Goal: Ask a question

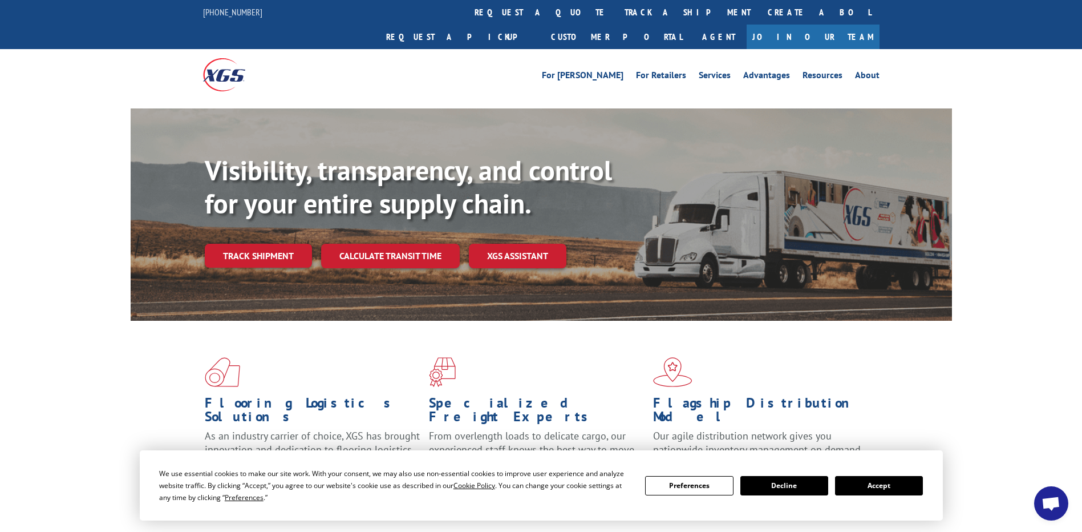
scroll to position [228, 0]
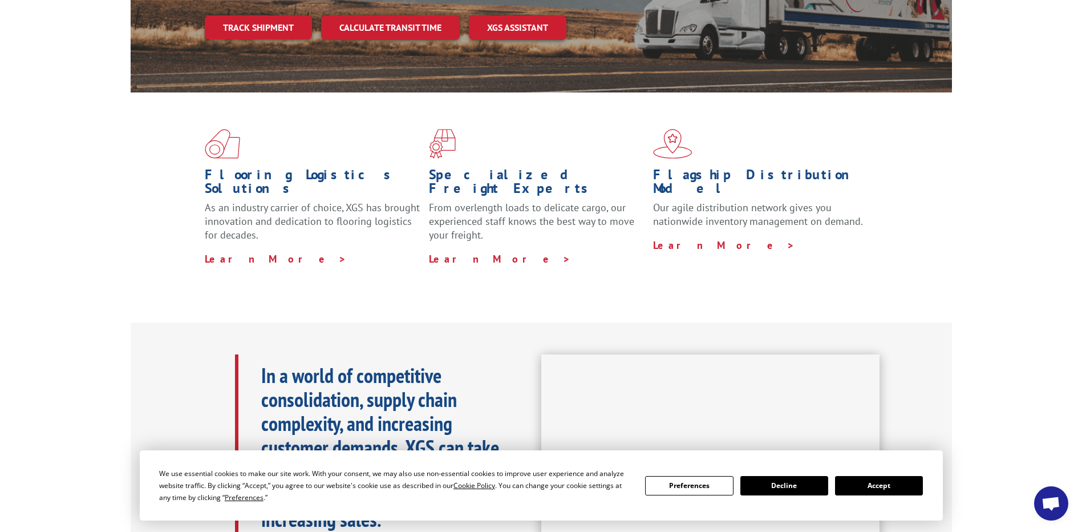
click at [889, 483] on button "Accept" at bounding box center [879, 485] width 88 height 19
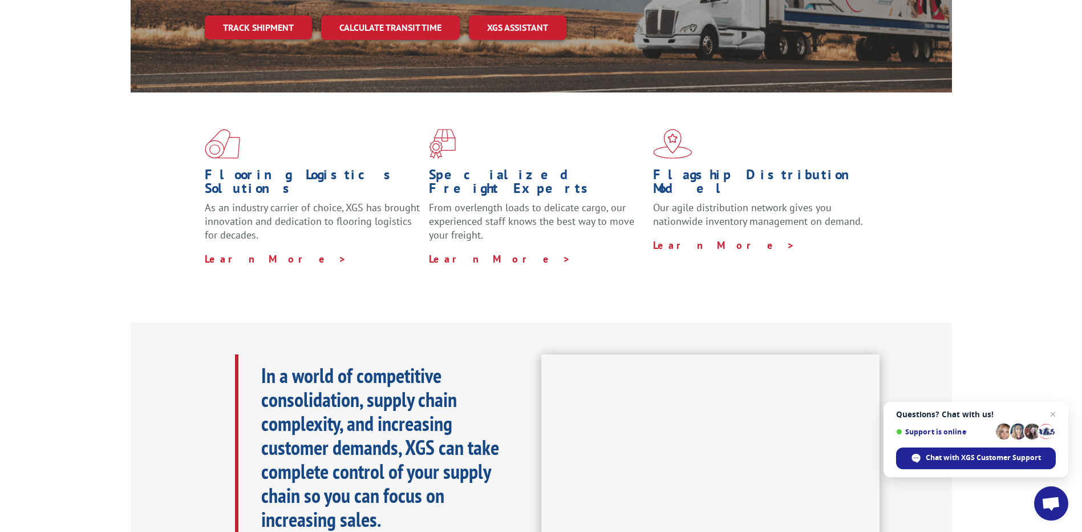
click at [1056, 507] on span "Open chat" at bounding box center [1051, 504] width 19 height 16
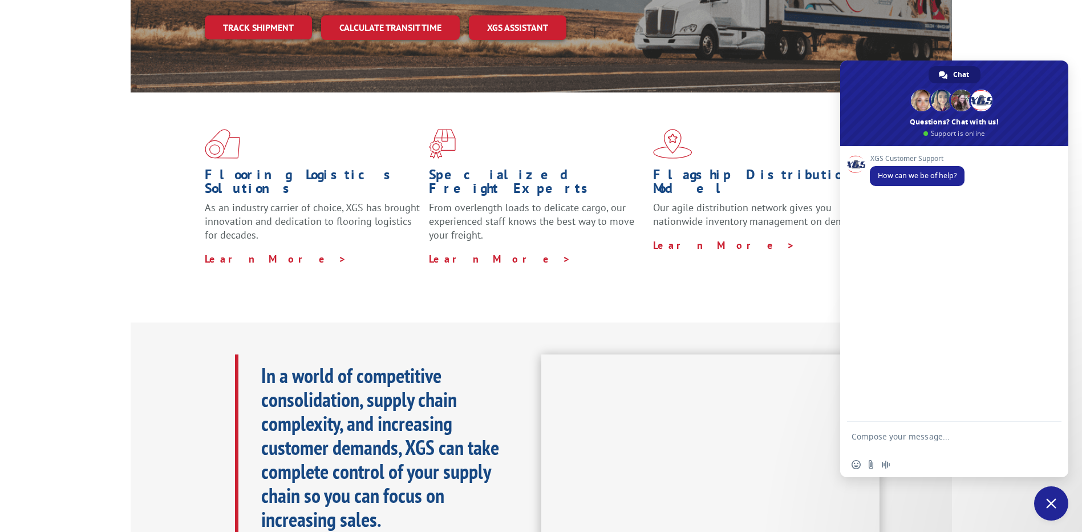
click at [901, 435] on textarea "Compose your message..." at bounding box center [942, 441] width 180 height 21
type textarea "Hi"
click at [910, 436] on textarea "Compose your message..." at bounding box center [942, 438] width 180 height 10
paste textarea "I want to know the pickup status along with reason for missed pickup Shipper Na…"
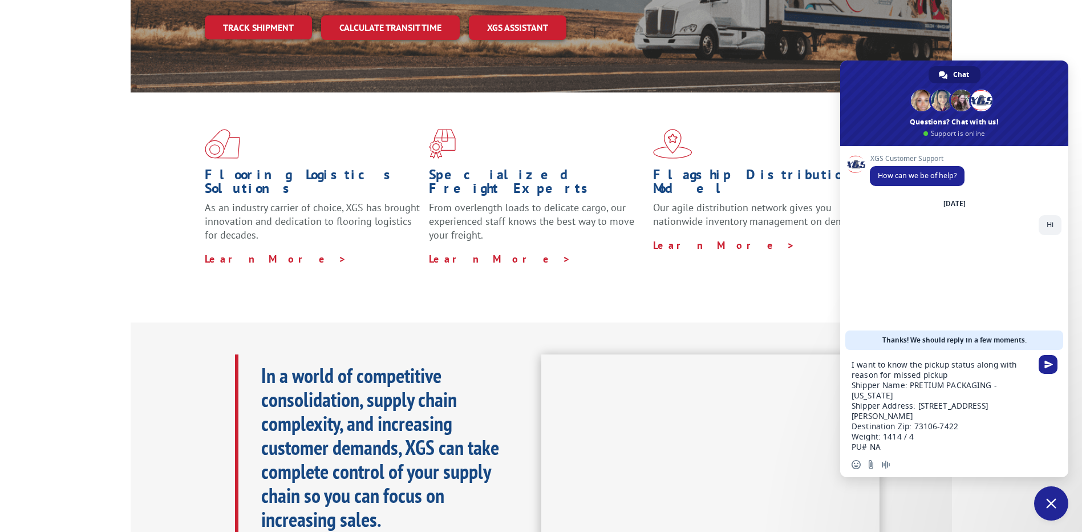
drag, startPoint x: 850, startPoint y: 386, endPoint x: 932, endPoint y: 431, distance: 94.0
click at [932, 431] on div "I want to know the pickup status along with reason for missed pickup Shipper Na…" at bounding box center [954, 402] width 228 height 104
drag, startPoint x: 853, startPoint y: 385, endPoint x: 901, endPoint y: 451, distance: 81.7
click at [901, 451] on textarea "I want to know the pickup status along with reason for missed pickup Shipper Na…" at bounding box center [942, 405] width 180 height 92
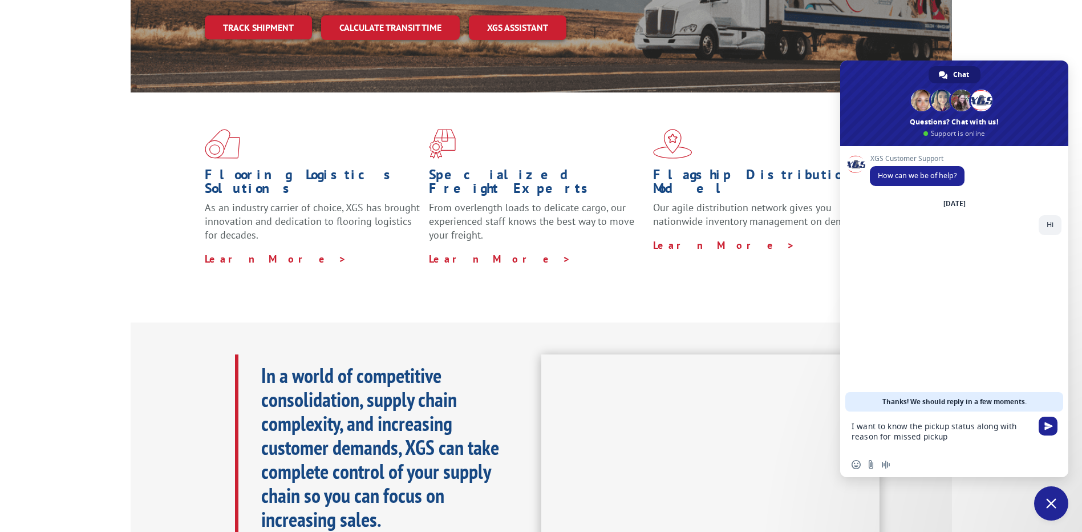
type textarea "I want to know the pickup status along with reason for missed pickup"
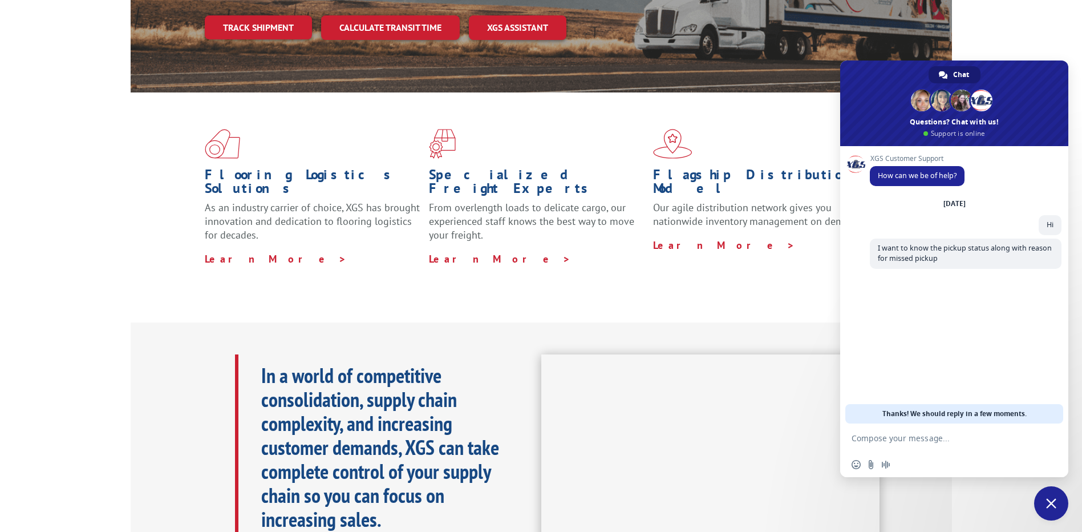
paste textarea "Shipper Name: PRETIUM PACKAGING - [US_STATE] Shipper Address: [STREET_ADDRESS] …"
type textarea "Shipper Name: PRETIUM PACKAGING - [US_STATE] Shipper Address: [STREET_ADDRESS] …"
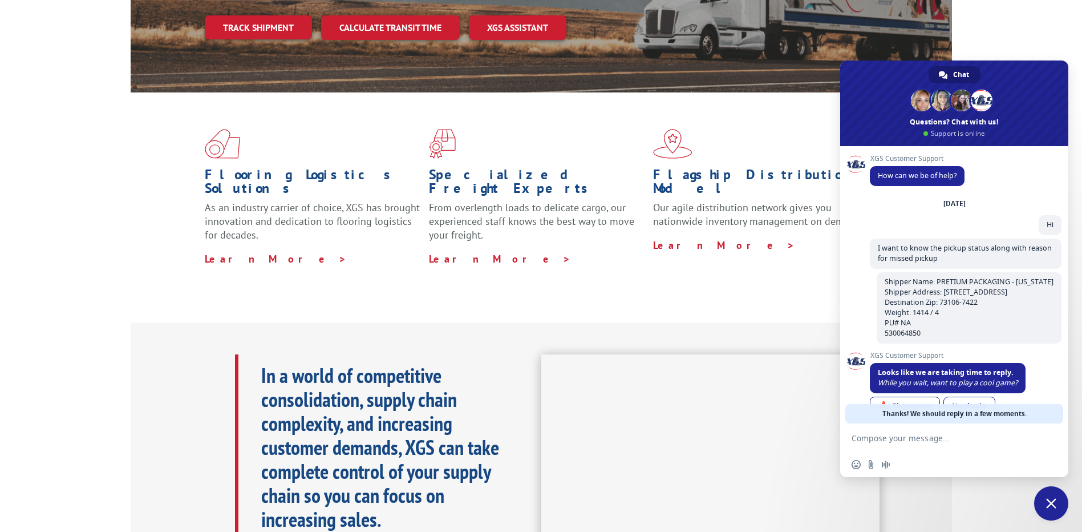
scroll to position [37, 0]
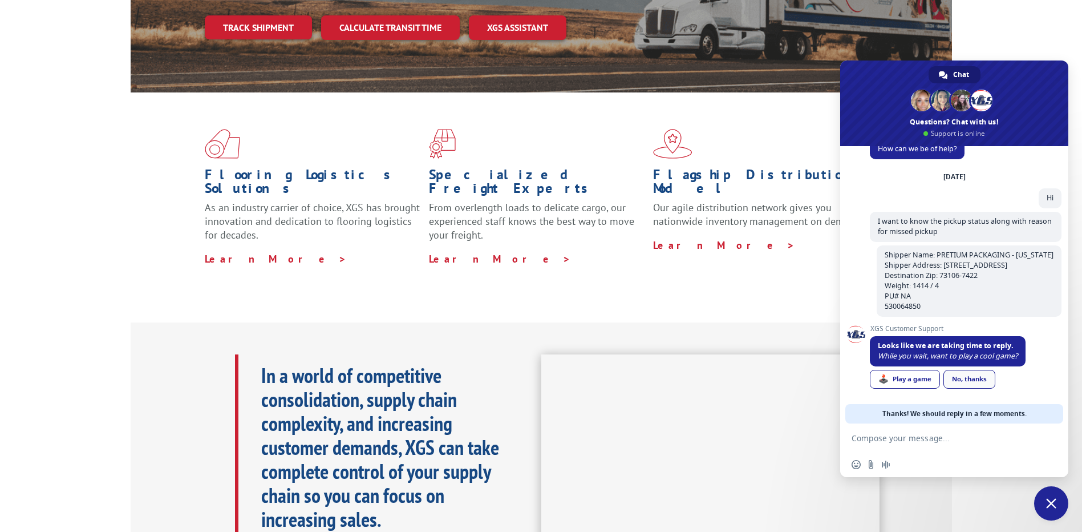
click at [977, 378] on div "No, thanks" at bounding box center [970, 379] width 52 height 19
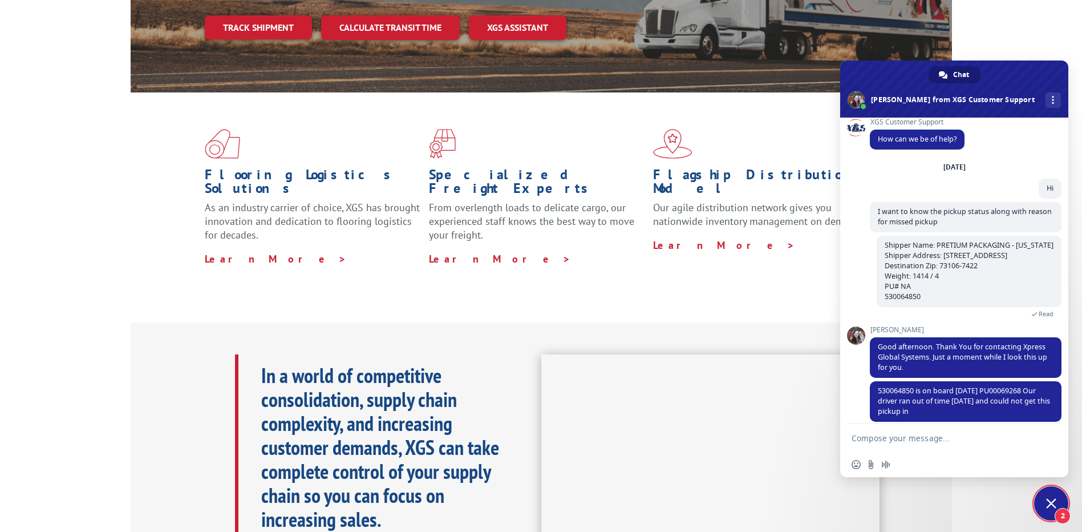
scroll to position [30, 0]
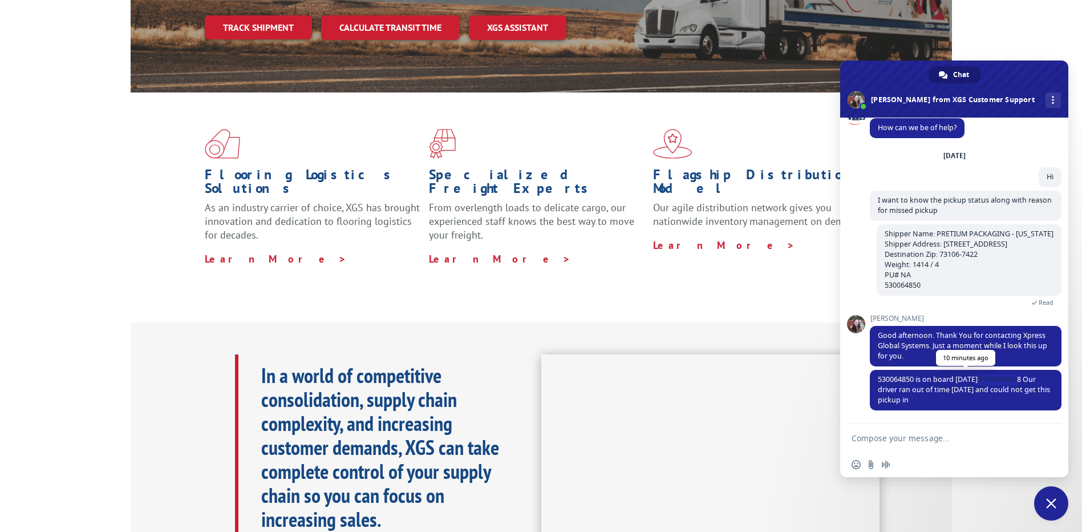
drag, startPoint x: 978, startPoint y: 377, endPoint x: 1019, endPoint y: 377, distance: 41.1
click at [1019, 377] on span "530064850 is on board [DATE] PU00069268 Our driver ran out of time [DATE] and c…" at bounding box center [964, 389] width 172 height 30
copy span "PU00069268"
click at [957, 385] on span "530064850 is on board [DATE] PU00069268 Our driver ran out of time [DATE] and c…" at bounding box center [964, 389] width 172 height 30
drag, startPoint x: 979, startPoint y: 378, endPoint x: 1018, endPoint y: 375, distance: 39.4
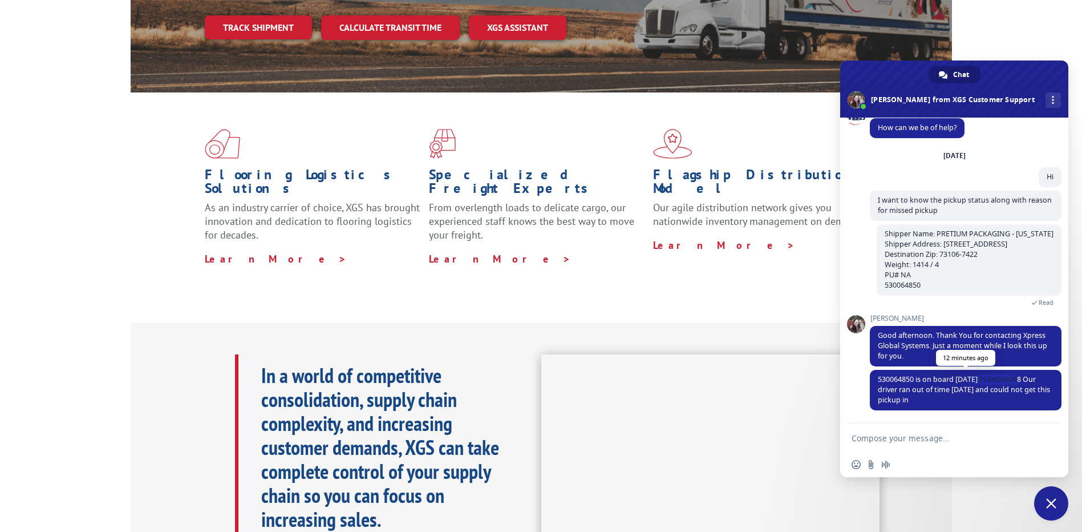
click at [1018, 375] on span "530064850 is on board [DATE] PU00069268 Our driver ran out of time [DATE] and c…" at bounding box center [964, 389] width 172 height 30
copy span "PU00069268"
